Goal: Task Accomplishment & Management: Manage account settings

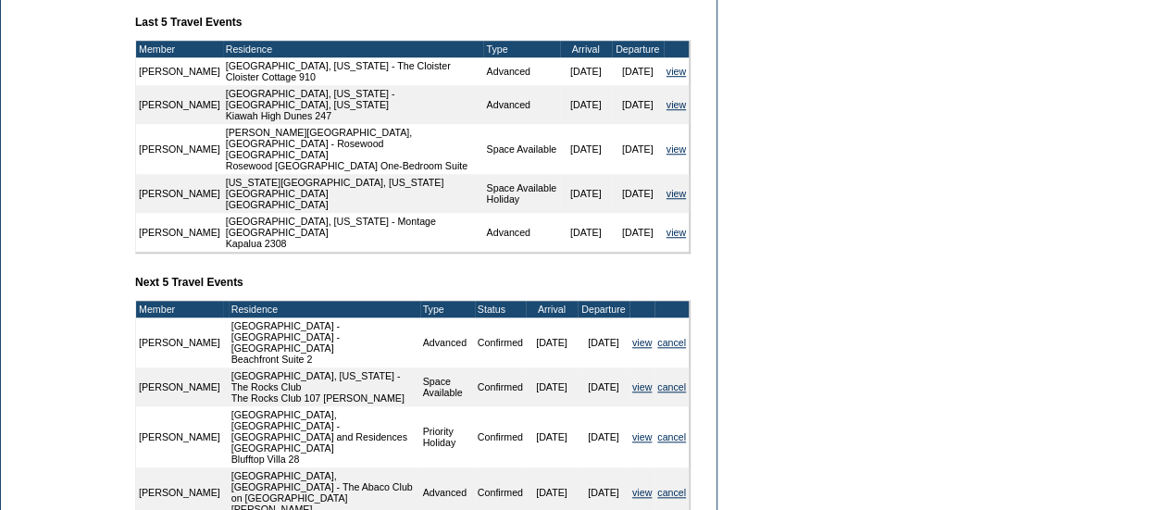
scroll to position [741, 0]
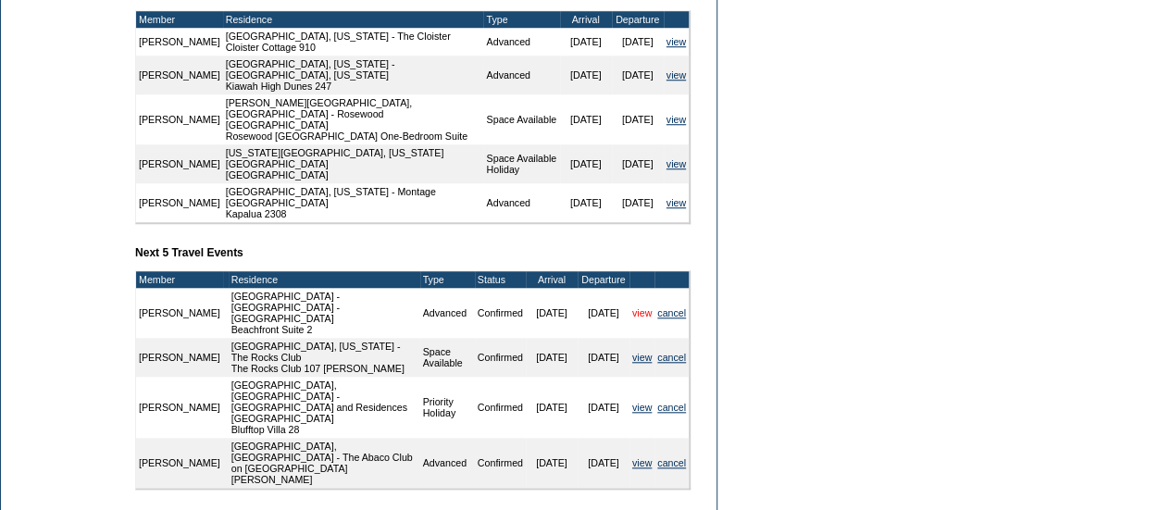
click at [632, 318] on link "view" at bounding box center [641, 312] width 19 height 11
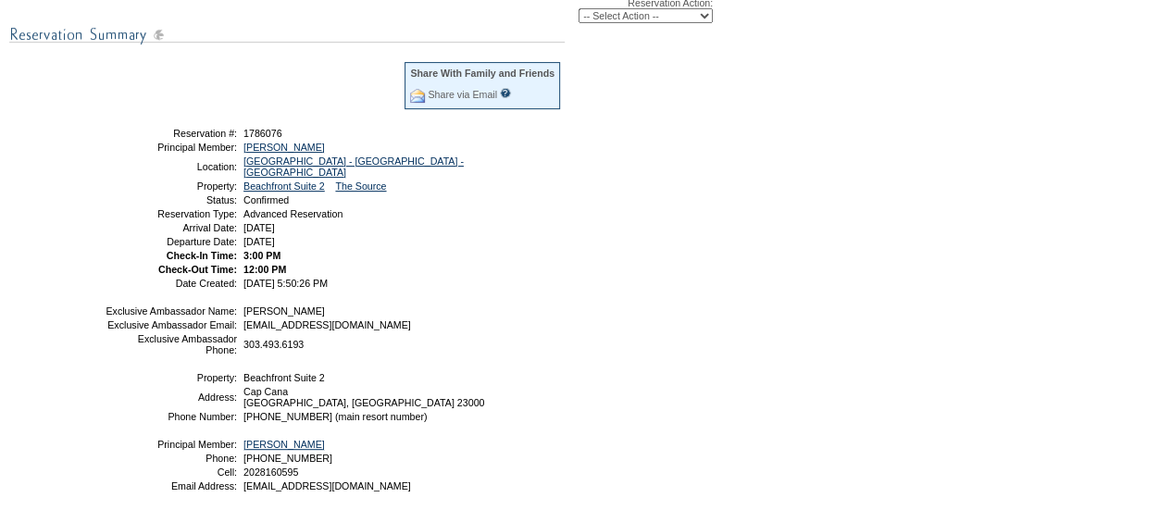
scroll to position [185, 0]
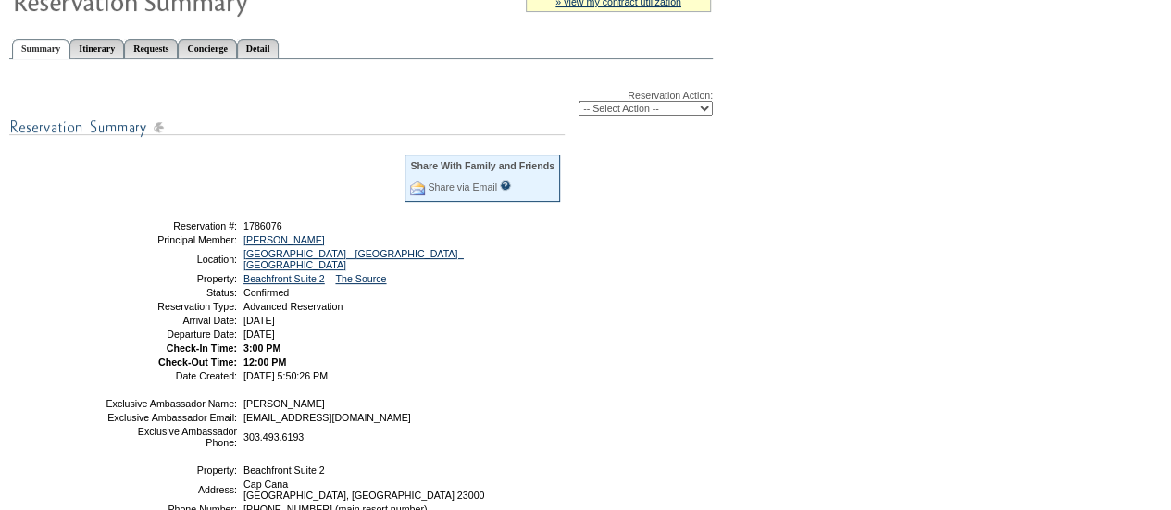
click at [667, 199] on div "Reservation Action: -- Select Action -- Modify Reservation Dates Modify Reserva…" at bounding box center [361, 344] width 704 height 551
click at [664, 106] on select "-- Select Action -- Modify Reservation Dates Modify Reservation Cost Modify Occ…" at bounding box center [646, 108] width 134 height 15
click at [450, 109] on div "-- Select Action -- Modify Reservation Dates Modify Reservation Cost Modify Occ…" at bounding box center [361, 108] width 704 height 15
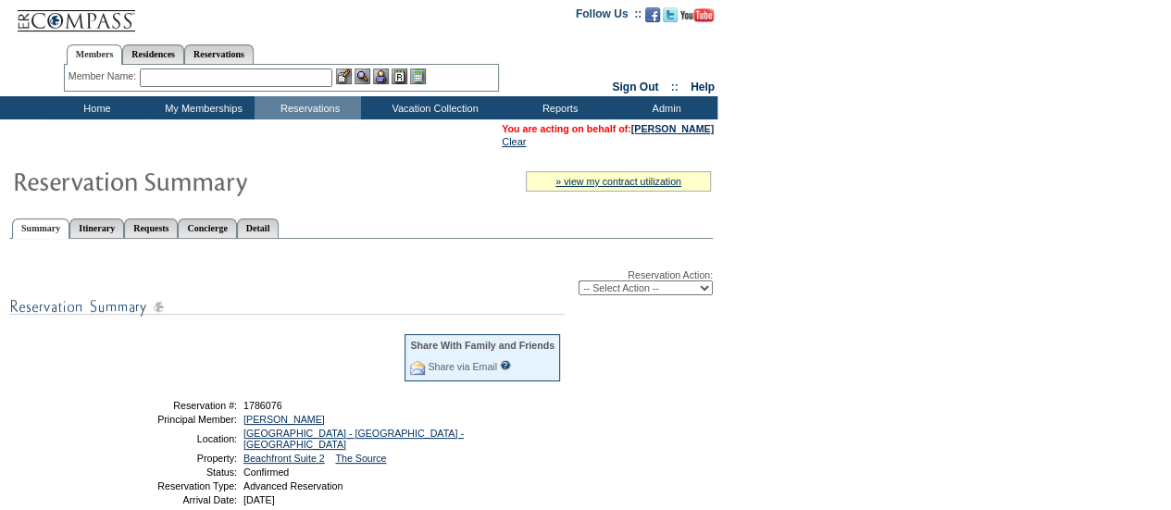
scroll to position [0, 0]
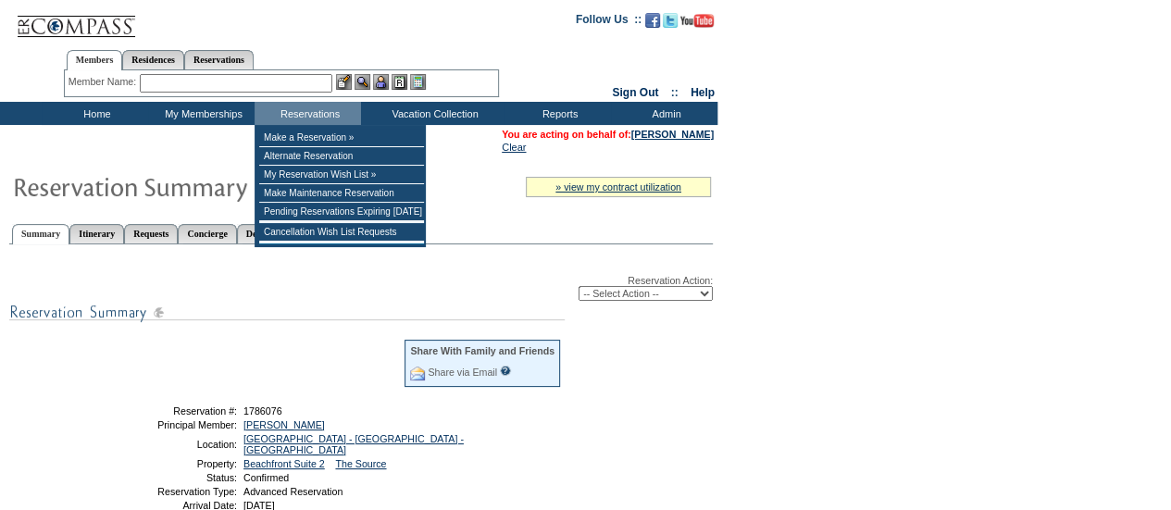
click at [672, 301] on select "-- Select Action -- Modify Reservation Dates Modify Reservation Cost Modify Occ…" at bounding box center [646, 293] width 134 height 15
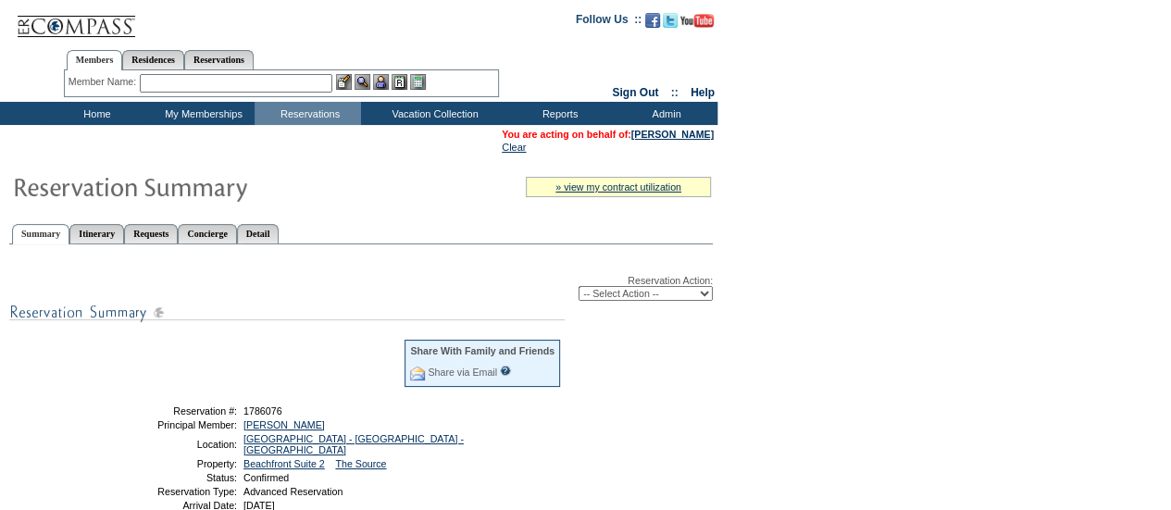
select select "ChangeDates"
click at [579, 288] on select "-- Select Action -- Modify Reservation Dates Modify Reservation Cost Modify Occ…" at bounding box center [646, 293] width 134 height 15
